Goal: Find specific page/section: Find specific page/section

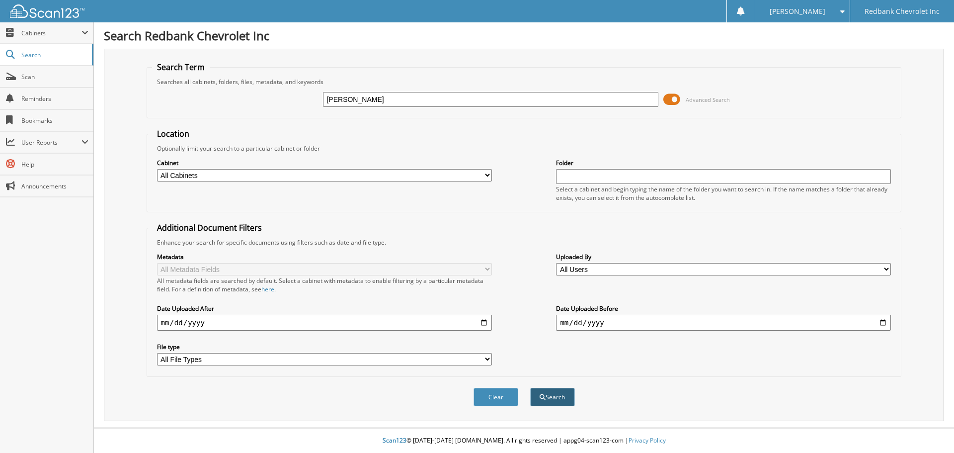
type input "[PERSON_NAME]"
click at [547, 395] on button "Search" at bounding box center [552, 397] width 45 height 18
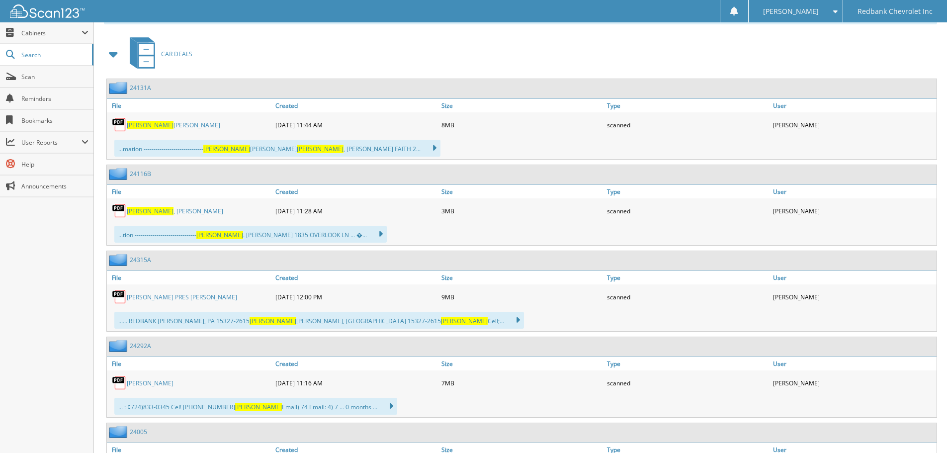
scroll to position [497, 0]
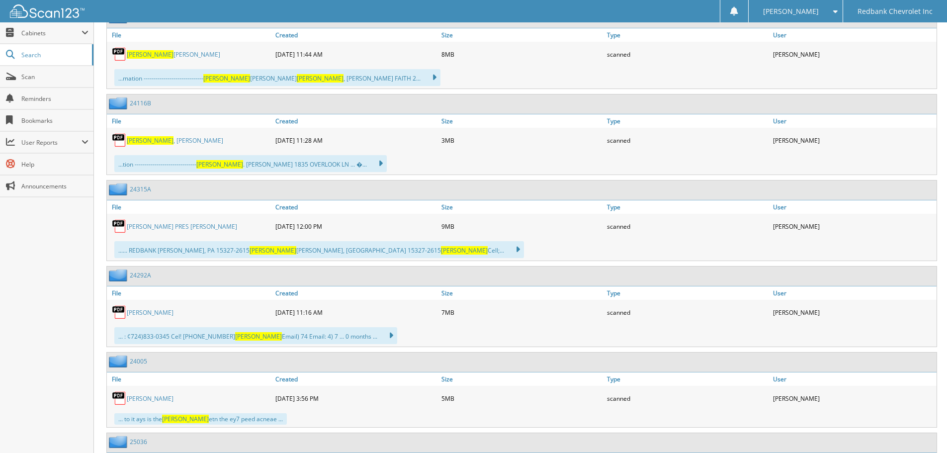
click at [171, 56] on link "GREENE JR, PETER D" at bounding box center [173, 54] width 93 height 8
